Goal: Task Accomplishment & Management: Complete application form

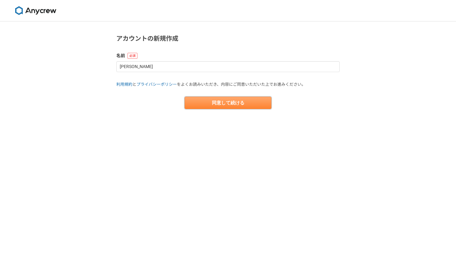
click at [250, 104] on button "同意して続ける" at bounding box center [228, 102] width 87 height 12
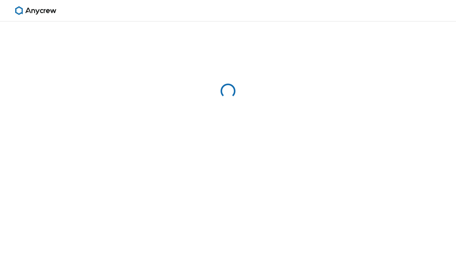
select select "13"
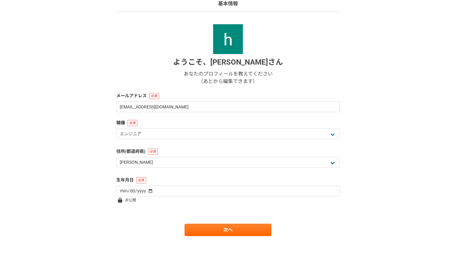
scroll to position [49, 0]
click at [155, 114] on form "ようこそ、 [PERSON_NAME] あなたのプロフィールを教えてください （あとから編集できます） メールアドレス [EMAIL_ADDRESS][DOM…" at bounding box center [227, 130] width 223 height 212
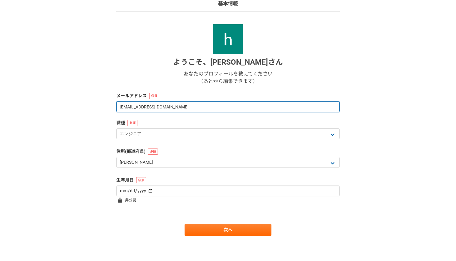
click at [145, 107] on input "[EMAIL_ADDRESS][DOMAIN_NAME]" at bounding box center [227, 106] width 223 height 11
click at [142, 107] on input "[EMAIL_ADDRESS][DOMAIN_NAME]" at bounding box center [227, 106] width 223 height 11
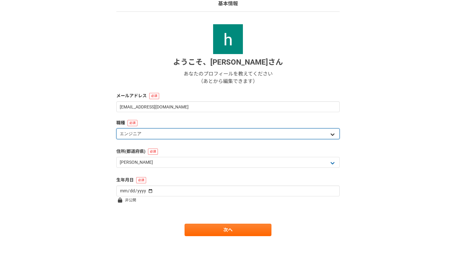
select select "4"
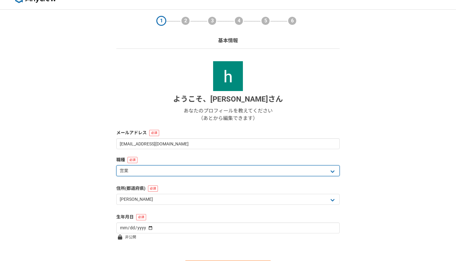
scroll to position [16, 0]
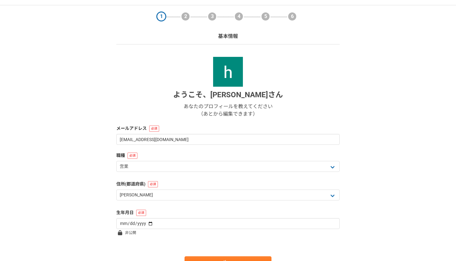
click at [177, 146] on form "ようこそ、 [PERSON_NAME] あなたのプロフィールを教えてください （あとから編集できます） メールアドレス [EMAIL_ADDRESS][DOM…" at bounding box center [227, 163] width 223 height 212
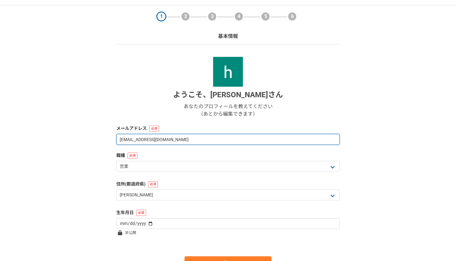
click at [143, 139] on input "[EMAIL_ADDRESS][DOMAIN_NAME]" at bounding box center [227, 139] width 223 height 11
type input "[EMAIL_ADDRESS][DOMAIN_NAME]"
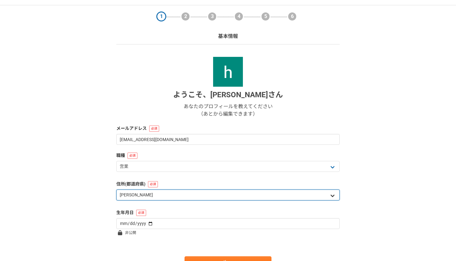
select select "14"
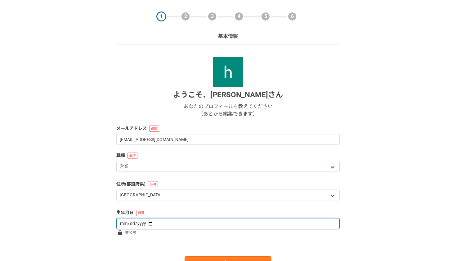
click at [134, 222] on input "date" at bounding box center [227, 223] width 223 height 11
click at [128, 223] on input "date" at bounding box center [227, 223] width 223 height 11
click at [137, 224] on input "date" at bounding box center [227, 223] width 223 height 11
click at [146, 222] on input "date" at bounding box center [227, 223] width 223 height 11
click at [145, 222] on input "date" at bounding box center [227, 223] width 223 height 11
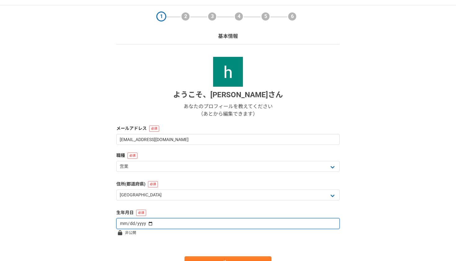
type input "[DATE]"
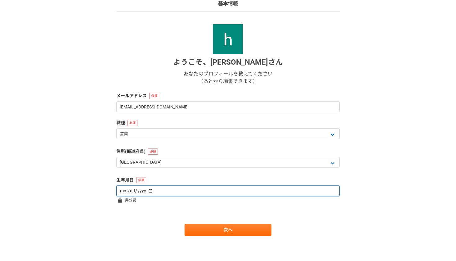
scroll to position [49, 0]
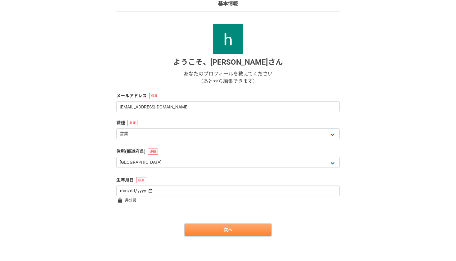
click at [197, 229] on link "次へ" at bounding box center [228, 229] width 87 height 12
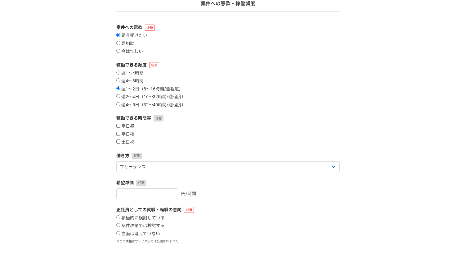
scroll to position [0, 0]
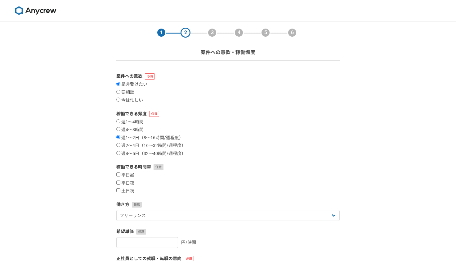
click at [124, 151] on label "週4〜5日（32〜40時間/週程度）" at bounding box center [150, 154] width 69 height 6
click at [120, 151] on input "週4〜5日（32〜40時間/週程度）" at bounding box center [118, 153] width 4 height 4
radio input "true"
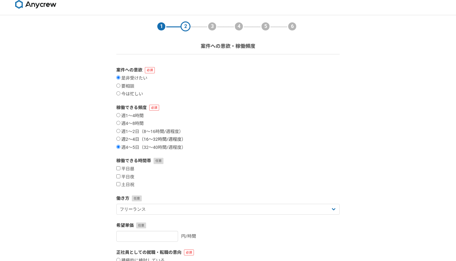
scroll to position [13, 0]
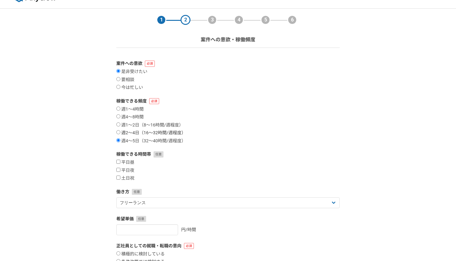
click at [120, 132] on label "週2〜4日（16〜32時間/週程度）" at bounding box center [150, 133] width 69 height 6
click at [120, 132] on input "週2〜4日（16〜32時間/週程度）" at bounding box center [118, 132] width 4 height 4
radio input "true"
click at [119, 139] on input "週4〜5日（32〜40時間/週程度）" at bounding box center [118, 140] width 4 height 4
radio input "true"
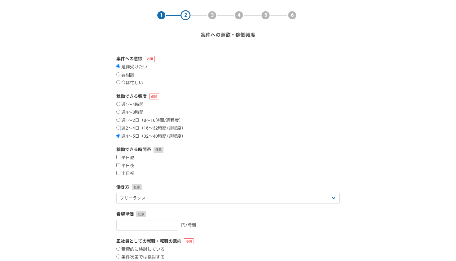
scroll to position [18, 0]
click at [118, 155] on input "平日昼" at bounding box center [118, 156] width 4 height 4
checkbox input "true"
click at [118, 163] on label "平日夜" at bounding box center [125, 166] width 18 height 6
click at [118, 163] on input "平日夜" at bounding box center [118, 165] width 4 height 4
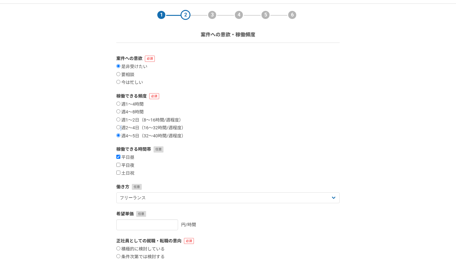
checkbox input "true"
click at [119, 168] on div "平日昼 平日夜 土日祝" at bounding box center [227, 164] width 223 height 21
click at [120, 173] on label "土日祝" at bounding box center [125, 173] width 18 height 6
click at [120, 173] on input "土日祝" at bounding box center [118, 172] width 4 height 4
checkbox input "true"
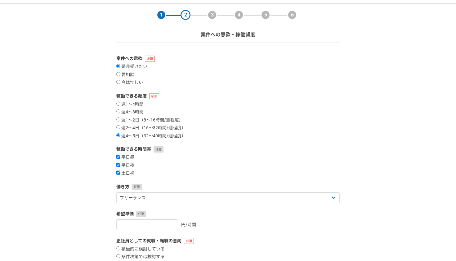
click at [164, 171] on div "平日昼 平日夜 土日祝" at bounding box center [227, 164] width 223 height 21
click at [150, 217] on div "希望単価 円/時間" at bounding box center [227, 220] width 223 height 20
click at [172, 221] on input "1" at bounding box center [147, 224] width 62 height 11
click at [172, 221] on input "2" at bounding box center [147, 224] width 62 height 11
click at [172, 221] on input "3" at bounding box center [147, 224] width 62 height 11
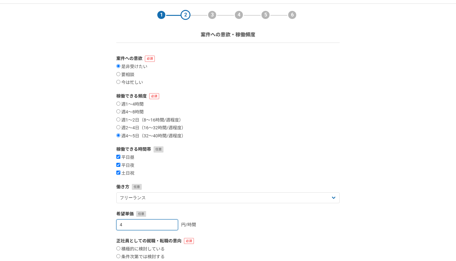
click at [172, 221] on input "4" at bounding box center [147, 224] width 62 height 11
click at [172, 221] on input "5" at bounding box center [147, 224] width 62 height 11
click at [172, 221] on input "6" at bounding box center [147, 224] width 62 height 11
click at [171, 221] on input "35" at bounding box center [147, 224] width 62 height 11
type input "3"
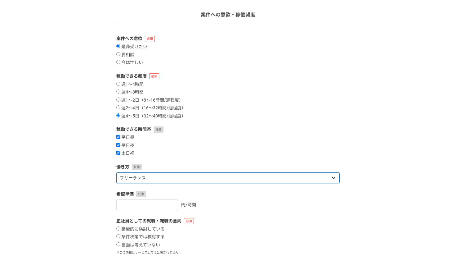
scroll to position [47, 0]
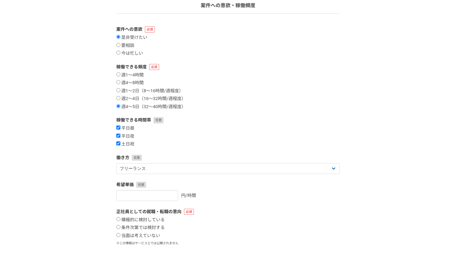
click at [164, 211] on label "正社員としての就職・転職の意向" at bounding box center [227, 211] width 223 height 7
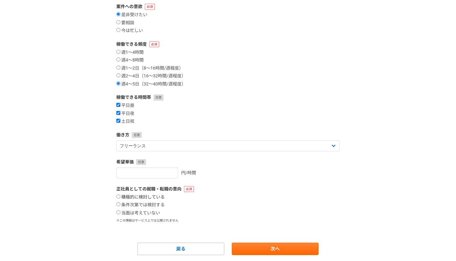
scroll to position [71, 0]
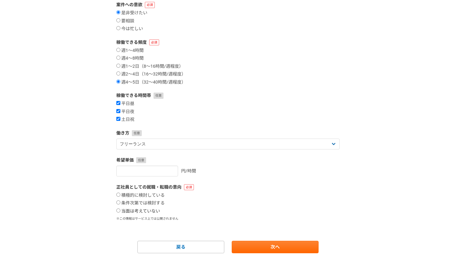
click at [124, 210] on label "当面は考えていない" at bounding box center [138, 211] width 44 height 6
click at [120, 210] on input "当面は考えていない" at bounding box center [118, 210] width 4 height 4
radio input "true"
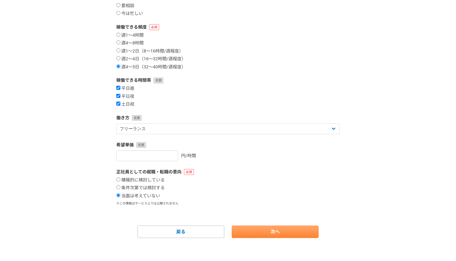
scroll to position [86, 0]
click at [290, 230] on link "次へ" at bounding box center [275, 231] width 87 height 12
select select
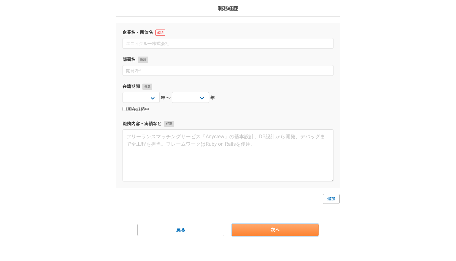
scroll to position [0, 0]
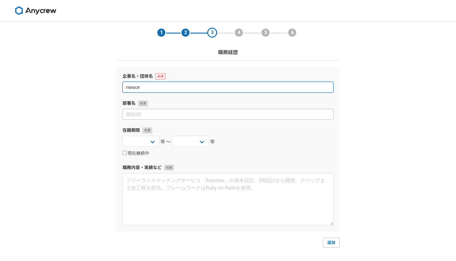
type input "riseace"
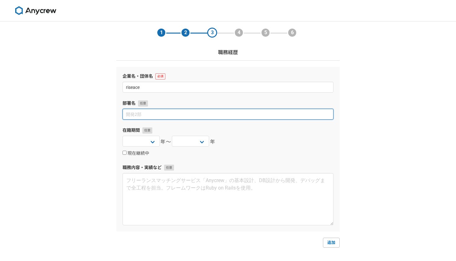
click at [241, 113] on input at bounding box center [228, 114] width 211 height 11
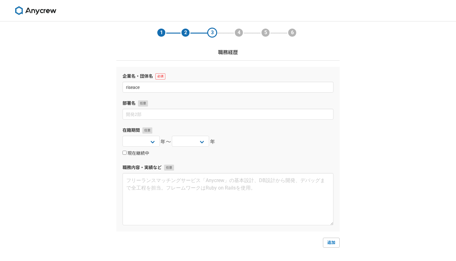
click at [128, 153] on label "現在継続中" at bounding box center [136, 153] width 27 height 6
click at [127, 153] on input "現在継続中" at bounding box center [125, 152] width 4 height 4
checkbox input "true"
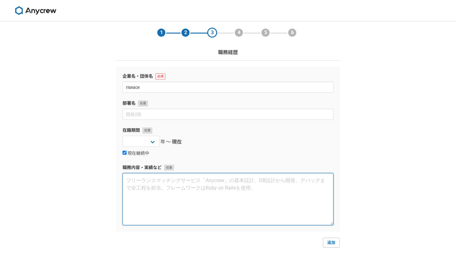
click at [149, 188] on textarea at bounding box center [228, 199] width 211 height 52
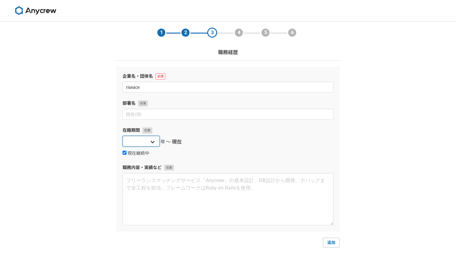
select select "[DATE]"
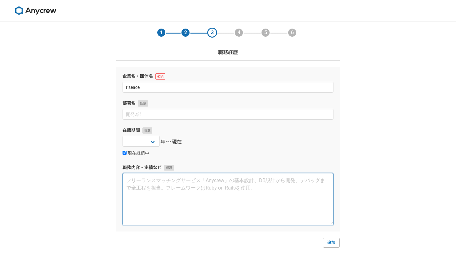
click at [159, 182] on textarea at bounding box center [228, 199] width 211 height 52
click at [130, 179] on textarea at bounding box center [228, 199] width 211 height 52
paste textarea "大学受験向けのオンライン塾を自ら立ち上げ、約1年半にわたって事業運営と営業活動を行ってきました。営業ではtoC（個人顧客）を対象に、10万円前後の高単価な教育…"
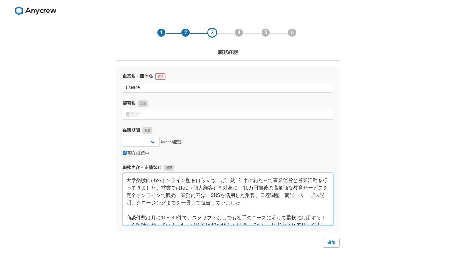
scroll to position [45, 0]
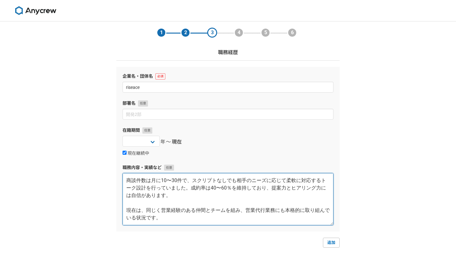
click at [129, 204] on textarea "大学受験向けのオンライン塾を自ら立ち上げ、約1年半にわたって事業運営と営業活動を行ってきました。営業ではtoC（個人顧客）を対象に、10万円前後の高単価な教育…" at bounding box center [228, 199] width 211 height 52
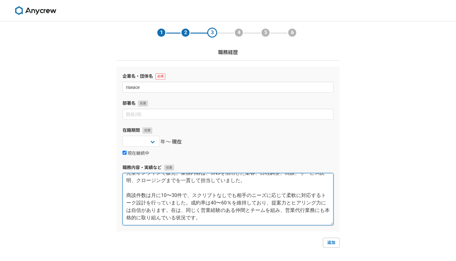
scroll to position [30, 0]
click at [211, 196] on textarea "大学受験向けのオンライン塾を自ら立ち上げ、約1年半にわたって事業運営と営業活動を行ってきました。営業ではtoC（個人顧客）を対象に、10万円前後の高単価な教育…" at bounding box center [228, 199] width 211 height 52
click at [171, 194] on textarea "大学受験向けのオンライン塾を自ら立ち上げ、約1年半にわたって事業運営と営業活動を行ってきました。営業ではtoC（個人顧客）を対象に、10万円前後の高単価な教育…" at bounding box center [228, 199] width 211 height 52
click at [242, 195] on textarea "大学受験向けのオンライン塾を自ら立ち上げ、約1年半にわたって事業運営と営業活動を行ってきました。営業ではtoC（個人顧客）を対象に、10万円前後の高単価な教育…" at bounding box center [228, 199] width 211 height 52
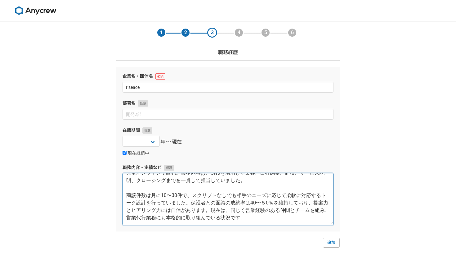
click at [126, 194] on textarea "大学受験向けのオンライン塾を自ら立ち上げ、約1年半にわたって事業運営と営業活動を行ってきました。営業ではtoC（個人顧客）を対象に、10万円前後の高単価な教育…" at bounding box center [228, 199] width 211 height 52
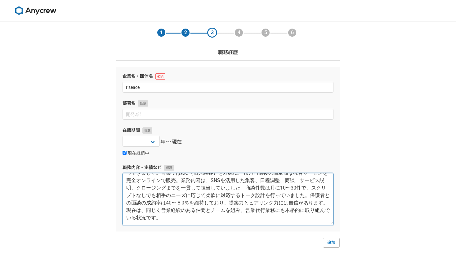
scroll to position [15, 0]
click at [173, 190] on textarea "大学受験向けのオンライン塾を自ら立ち上げ、約1年半にわたって事業運営と営業活動を行ってきました。営業ではtoC（個人顧客）を対象に、10万円前後の高単価な教育…" at bounding box center [228, 199] width 211 height 52
click at [189, 189] on textarea "大学受験向けのオンライン塾を自ら立ち上げ、約1年半にわたって事業運営と営業活動を行ってきました。営業ではtoC（個人顧客）を対象に、10万円前後の高単価な教育…" at bounding box center [228, 199] width 211 height 52
click at [186, 189] on textarea "大学受験向けのオンライン塾を自ら立ち上げ、約1年半にわたって事業運営と営業活動を行ってきました。営業ではtoC（個人顧客）を対象に、10万円前後の高単価な教育…" at bounding box center [228, 199] width 211 height 52
drag, startPoint x: 242, startPoint y: 204, endPoint x: 144, endPoint y: 203, distance: 97.7
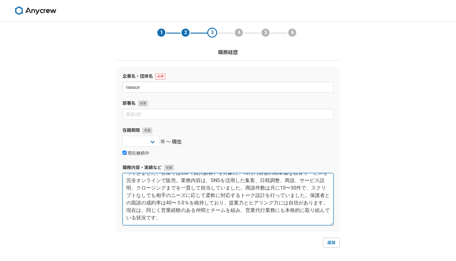
click at [144, 203] on textarea "大学受験向けのオンライン塾を自ら立ち上げ、約1年半にわたって事業運営と営業活動を行ってきました。営業ではtoC（個人顧客）を対象に、10万円前後の高単価な教育…" at bounding box center [228, 199] width 211 height 52
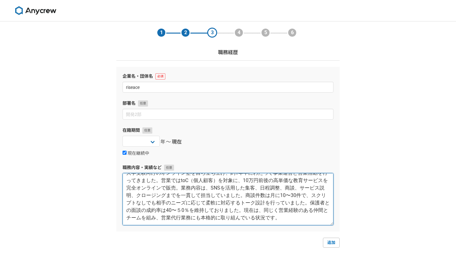
click at [179, 204] on textarea "大学受験向けのオンライン塾を自ら立ち上げ、約1年半にわたって事業運営と営業活動を行ってきました。営業ではtoC（個人顧客）を対象に、10万円前後の高単価な教育…" at bounding box center [228, 199] width 211 height 52
click at [242, 212] on textarea "大学受験向けのオンライン塾を自ら立ち上げ、約1年半にわたって事業運営と営業活動を行ってきました。営業ではtoC（個人顧客）を対象に、10万円前後の高単価な教育…" at bounding box center [228, 199] width 211 height 52
click at [231, 209] on textarea "大学受験向けのオンライン塾を自ら立ち上げ、約1年半にわたって事業運営と営業活動を行ってきました。営業ではtoC（個人顧客）を対象に、10万円前後の高単価な教育…" at bounding box center [228, 199] width 211 height 52
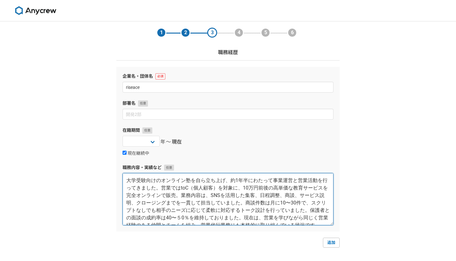
scroll to position [7, 0]
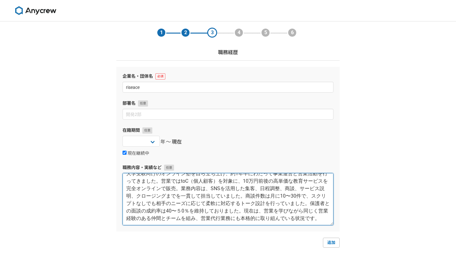
click at [224, 181] on textarea "大学受験向けのオンライン塾を自ら立ち上げ、約1年半にわたって事業運営と営業活動を行ってきました。営業ではtoC（個人顧客）を対象に、10万円前後の高単価な教育…" at bounding box center [228, 199] width 211 height 52
type textarea "大学受験向けのオンライン塾を自ら立ち上げ、約1年半にわたって事業運営と営業活動を行ってきました。営業ではtoC（個人顧客）を対象に、４0万円前後の高単価な教育…"
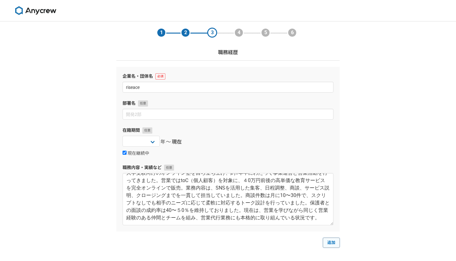
click at [336, 242] on link "追加" at bounding box center [331, 242] width 17 height 10
select select
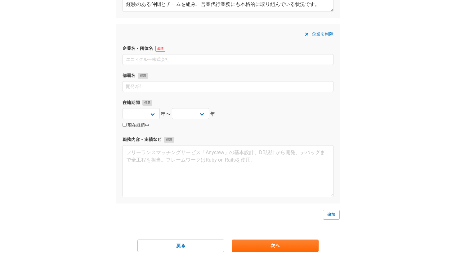
scroll to position [224, 0]
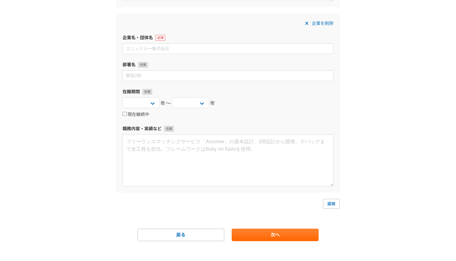
click at [323, 26] on span "企業を削除" at bounding box center [323, 23] width 22 height 7
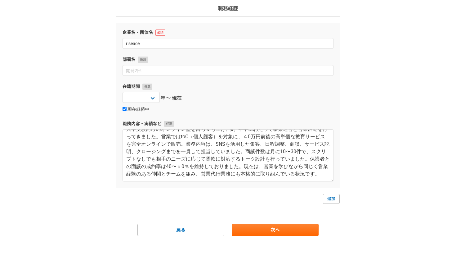
scroll to position [15, 0]
click at [254, 228] on link "次へ" at bounding box center [275, 229] width 87 height 12
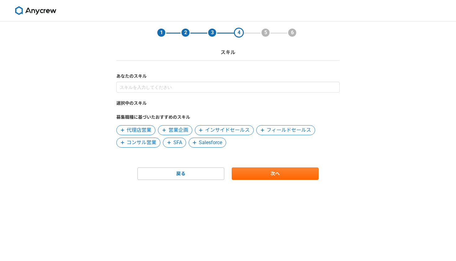
click at [200, 129] on icon at bounding box center [201, 130] width 4 height 4
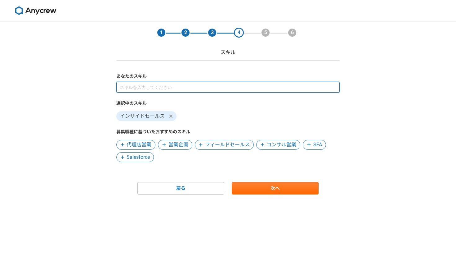
click at [234, 85] on input at bounding box center [227, 87] width 223 height 11
type input "クロージング"
click at [227, 89] on input at bounding box center [227, 87] width 223 height 11
type input "SNS"
click at [208, 85] on input at bounding box center [227, 87] width 223 height 11
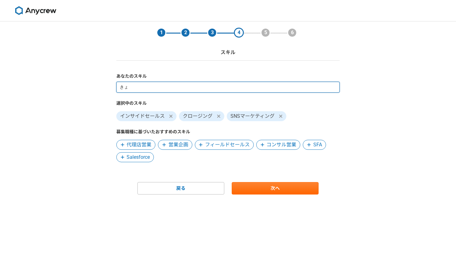
type input "き"
type input "大学受くん"
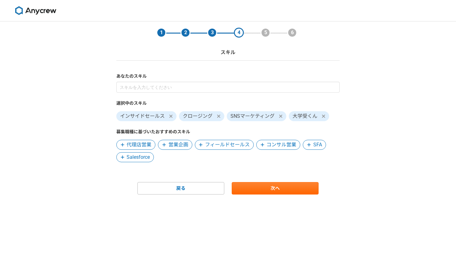
click at [322, 117] on icon at bounding box center [324, 116] width 4 height 5
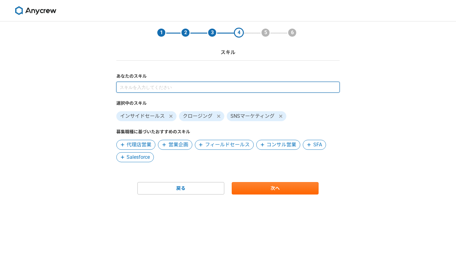
click at [246, 87] on input at bounding box center [227, 87] width 223 height 11
type input "大学受験塾"
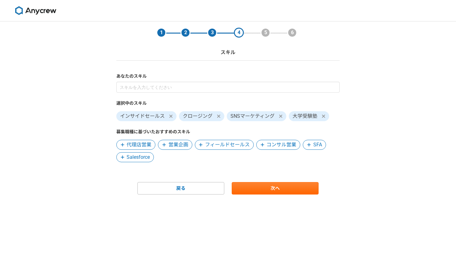
click at [326, 117] on span at bounding box center [323, 115] width 7 height 7
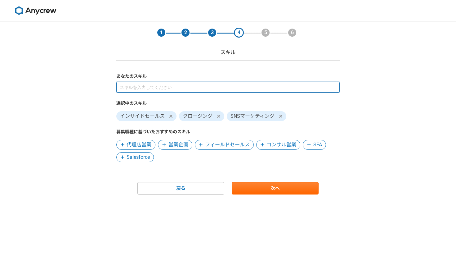
click at [275, 88] on input at bounding box center [227, 87] width 223 height 11
type input "学習コンサル"
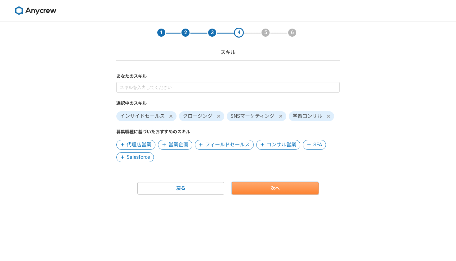
click at [261, 182] on link "次へ" at bounding box center [275, 188] width 87 height 12
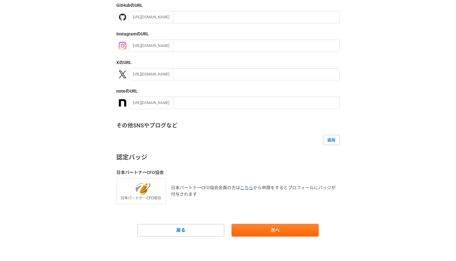
scroll to position [80, 0]
click at [277, 228] on link "次へ" at bounding box center [275, 230] width 87 height 12
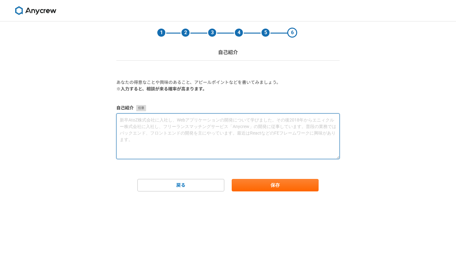
click at [242, 126] on textarea at bounding box center [227, 136] width 223 height 46
click at [122, 119] on textarea at bounding box center [227, 136] width 223 height 46
paste textarea "はじめまして、[PERSON_NAME]（[PERSON_NAME]と）と[PERSON_NAME]。現在19歳で、大学受験向けのオンライン塾を自ら立ち上げ、…"
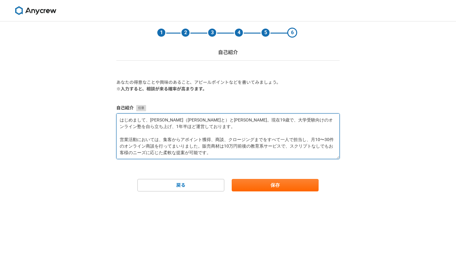
scroll to position [26, 0]
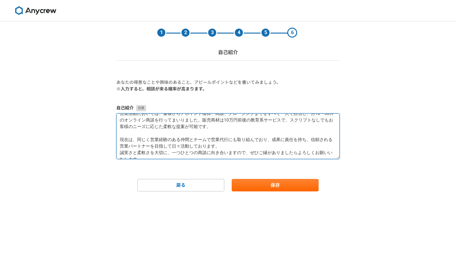
click at [202, 119] on textarea "はじめまして、[PERSON_NAME]（[PERSON_NAME]と）と[PERSON_NAME]。現在19歳で、大学受験向けのオンライン塾を自ら立ち上げ、…" at bounding box center [227, 136] width 223 height 46
click at [121, 141] on textarea "はじめまして、[PERSON_NAME]（[PERSON_NAME]と）と[PERSON_NAME]。現在19歳で、大学受験向けのオンライン塾を自ら立ち上げ、…" at bounding box center [227, 136] width 223 height 46
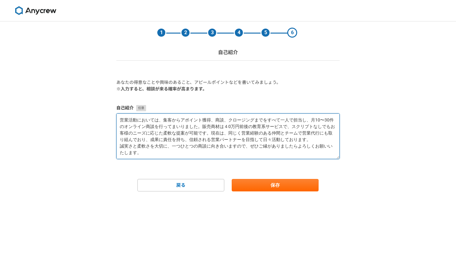
scroll to position [13, 0]
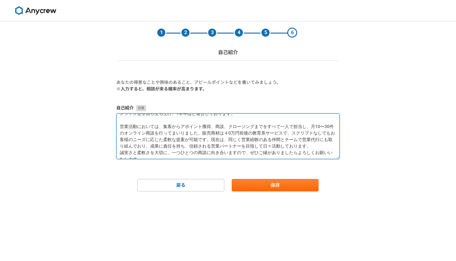
click at [119, 128] on textarea "はじめまして、[PERSON_NAME]（[PERSON_NAME]と）と[PERSON_NAME]。現在19歳で、大学受験向けのオンライン塾を自ら立ち上げ、…" at bounding box center [227, 136] width 223 height 46
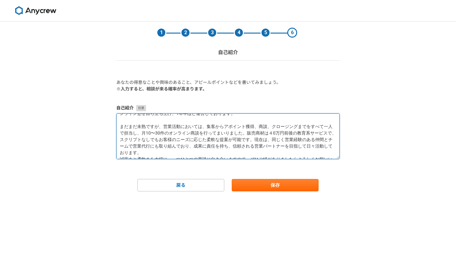
click at [254, 148] on textarea "はじめまして、[PERSON_NAME]（[PERSON_NAME]と）と[PERSON_NAME]。現在19歳で、大学受験向けのオンライン塾を自ら立ち上げ、…" at bounding box center [227, 136] width 223 height 46
click at [282, 145] on textarea "はじめまして、[PERSON_NAME]（[PERSON_NAME]と）と[PERSON_NAME]。現在19歳で、大学受験向けのオンライン塾を自ら立ち上げ、…" at bounding box center [227, 136] width 223 height 46
click at [277, 147] on textarea "はじめまして、[PERSON_NAME]（[PERSON_NAME]と）と[PERSON_NAME]。現在19歳で、大学受験向けのオンライン塾を自ら立ち上げ、…" at bounding box center [227, 136] width 223 height 46
click at [280, 148] on textarea "はじめまして、[PERSON_NAME]（[PERSON_NAME]と）と[PERSON_NAME]。現在19歳で、大学受験向けのオンライン塾を自ら立ち上げ、…" at bounding box center [227, 136] width 223 height 46
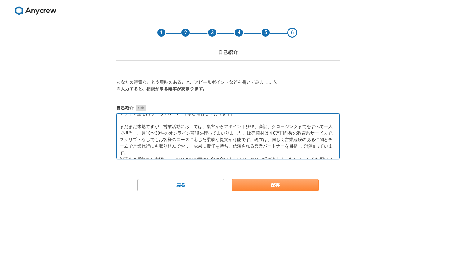
type textarea "はじめまして、[PERSON_NAME]（[PERSON_NAME]と）と[PERSON_NAME]。現在19歳で、大学受験向けのオンライン塾を自ら立ち上げ、…"
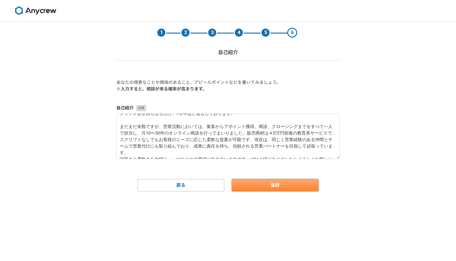
click at [286, 185] on button "保存" at bounding box center [275, 185] width 87 height 12
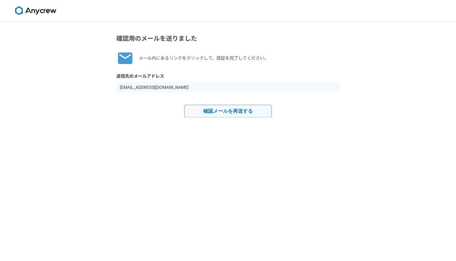
click at [247, 109] on button "確認メールを再送する" at bounding box center [228, 111] width 87 height 12
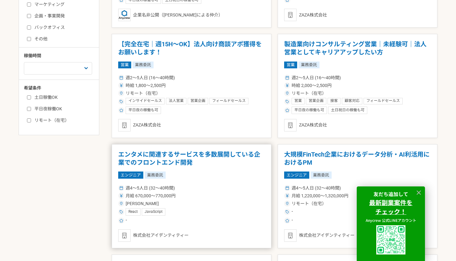
scroll to position [213, 0]
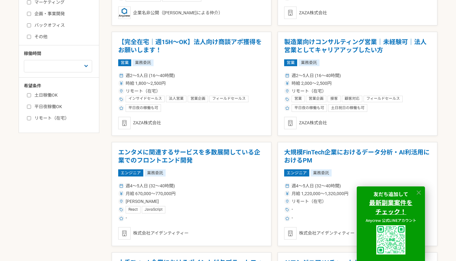
click at [417, 192] on icon at bounding box center [418, 192] width 7 height 7
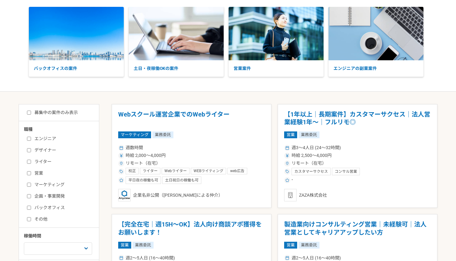
scroll to position [35, 0]
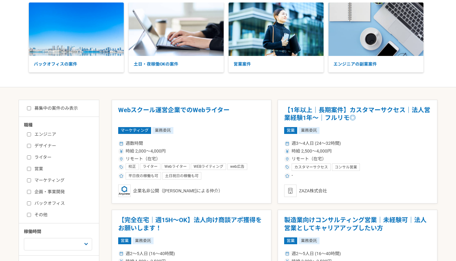
click at [30, 167] on input "営業" at bounding box center [29, 169] width 4 height 4
checkbox input "true"
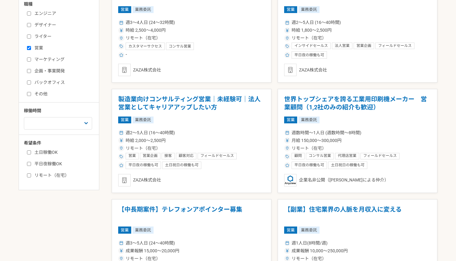
scroll to position [163, 0]
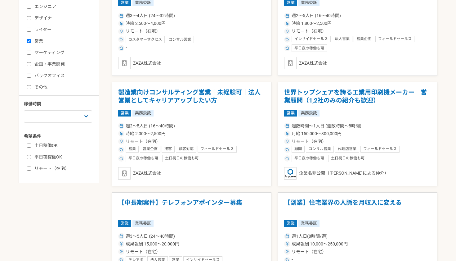
click at [32, 165] on label "リモート（在宅）" at bounding box center [62, 168] width 71 height 7
click at [31, 166] on input "リモート（在宅）" at bounding box center [29, 168] width 4 height 4
checkbox input "true"
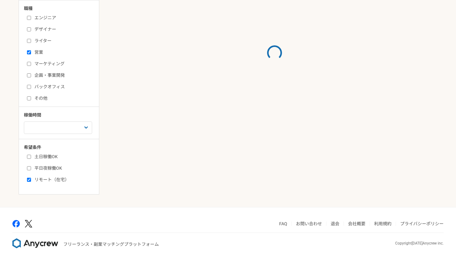
scroll to position [149, 0]
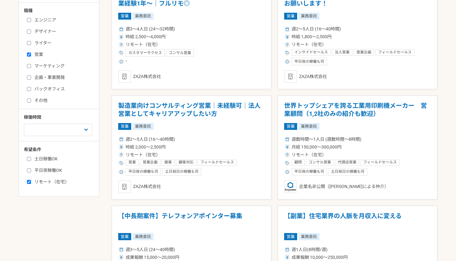
click at [30, 157] on input "土日稼働OK" at bounding box center [29, 159] width 4 height 4
checkbox input "true"
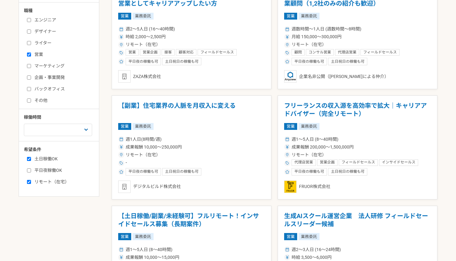
click at [29, 168] on input "平日夜稼働OK" at bounding box center [29, 170] width 4 height 4
checkbox input "true"
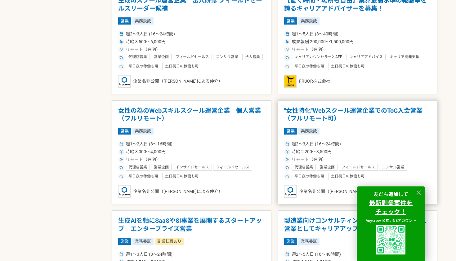
scroll to position [365, 0]
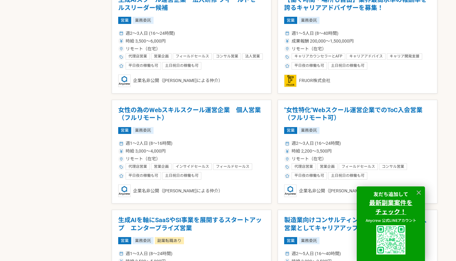
click at [423, 191] on div at bounding box center [418, 192] width 9 height 9
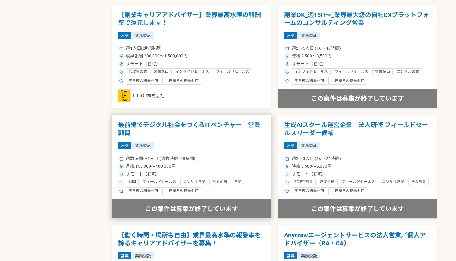
scroll to position [674, 0]
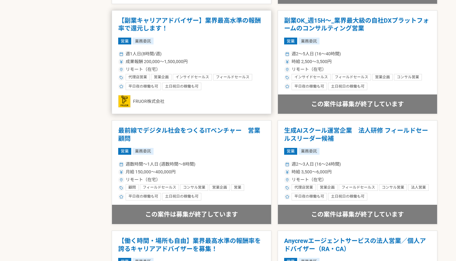
click at [233, 18] on h1 "【副業キャリアアドバイザー】業界最高水準の報酬率で還元します！" at bounding box center [191, 25] width 147 height 16
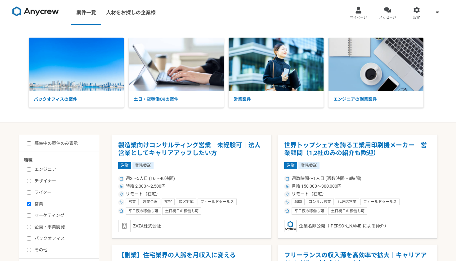
click at [233, 18] on nav "案件一覧 人材をお探しの企業様 マイページ メッセージ 設定" at bounding box center [228, 12] width 456 height 25
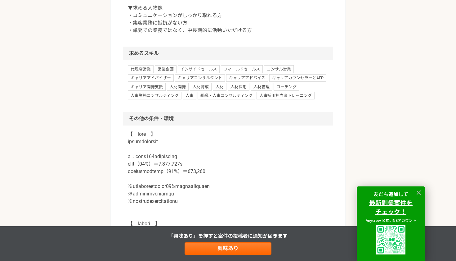
scroll to position [490, 0]
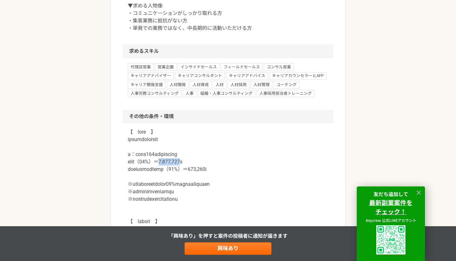
drag, startPoint x: 193, startPoint y: 160, endPoint x: 172, endPoint y: 160, distance: 21.4
click at [172, 160] on p at bounding box center [228, 258] width 200 height 261
click at [181, 179] on p at bounding box center [228, 258] width 200 height 261
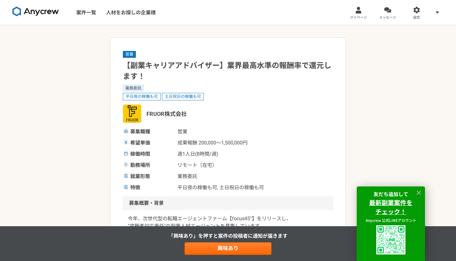
scroll to position [0, 0]
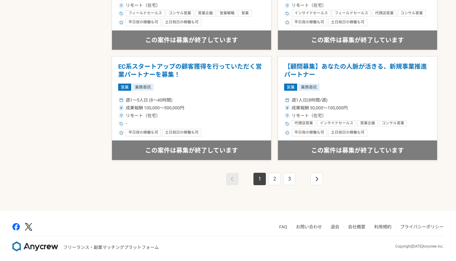
scroll to position [1068, 0]
click at [276, 176] on link "2" at bounding box center [274, 179] width 12 height 12
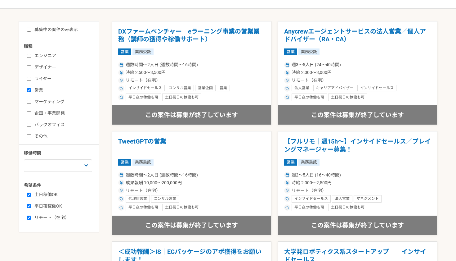
scroll to position [108, 0]
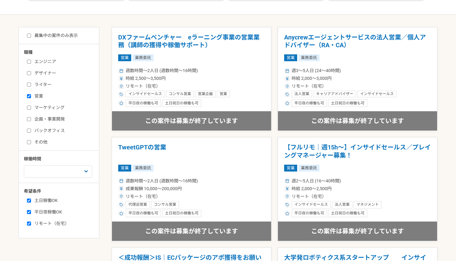
click at [31, 197] on label "土日稼働OK" at bounding box center [62, 200] width 71 height 7
click at [31, 198] on input "土日稼働OK" at bounding box center [29, 200] width 4 height 4
checkbox input "false"
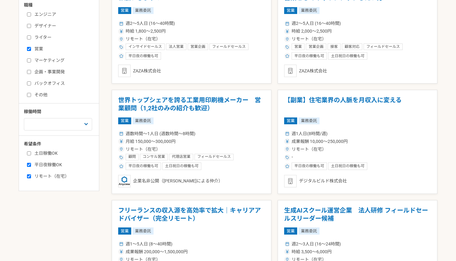
click at [28, 163] on input "平日夜稼働OK" at bounding box center [29, 165] width 4 height 4
checkbox input "false"
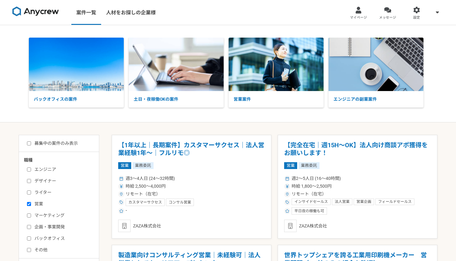
click at [30, 143] on label "募集中の案件のみ表示" at bounding box center [52, 143] width 51 height 7
click at [30, 143] on input "募集中の案件のみ表示" at bounding box center [29, 143] width 4 height 4
checkbox input "true"
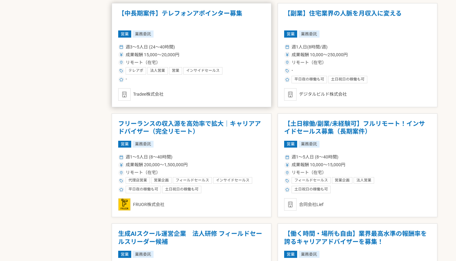
scroll to position [355, 0]
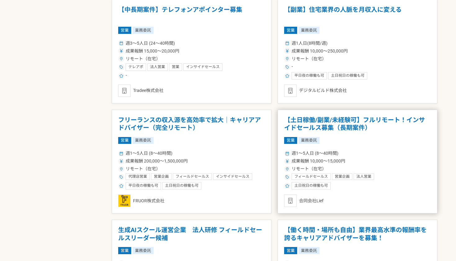
click at [304, 120] on h1 "【土日稼働/副業/未経験可】フルリモート！インサイドセールス募集（長期案件）" at bounding box center [357, 124] width 147 height 16
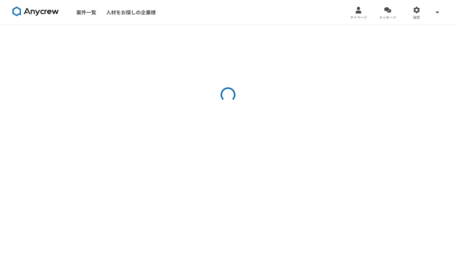
click at [304, 120] on div at bounding box center [228, 142] width 456 height 235
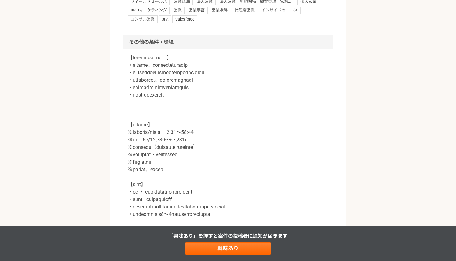
scroll to position [698, 0]
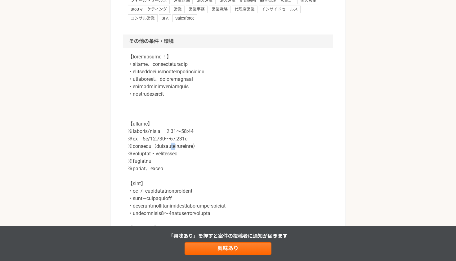
drag, startPoint x: 211, startPoint y: 146, endPoint x: 199, endPoint y: 145, distance: 11.8
click at [199, 145] on p at bounding box center [228, 150] width 200 height 194
click at [204, 156] on p at bounding box center [228, 150] width 200 height 194
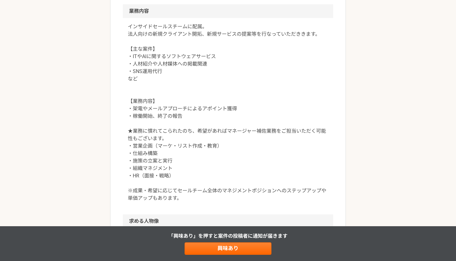
scroll to position [325, 0]
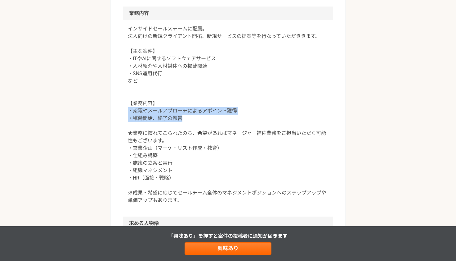
drag, startPoint x: 185, startPoint y: 118, endPoint x: 127, endPoint y: 108, distance: 58.3
click at [127, 108] on div "インサイドセールスチームに配属。 法人向けの新規クライアント開拓、新規サービスの提案等を行なっていただききます。 【主な案件】 ・ITやAIに関するソフトウェ…" at bounding box center [228, 118] width 210 height 196
click at [128, 108] on p "インサイドセールスチームに配属。 法人向けの新規クライアント開拓、新規サービスの提案等を行なっていただききます。 【主な案件】 ・ITやAIに関するソフトウェ…" at bounding box center [228, 114] width 200 height 179
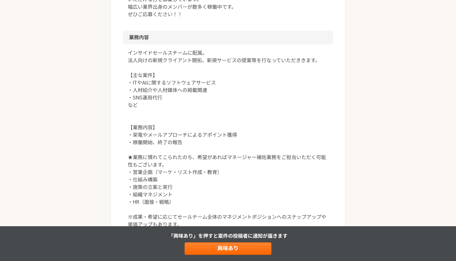
scroll to position [240, 0]
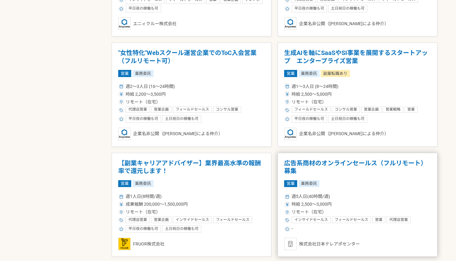
scroll to position [864, 0]
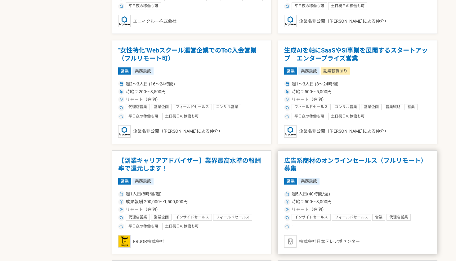
click at [301, 157] on h1 "広告系商材のオンラインセールス（フルリモート）募集" at bounding box center [357, 165] width 147 height 16
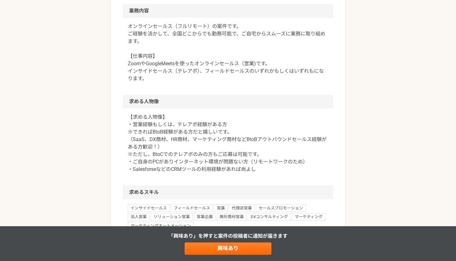
scroll to position [280, 0]
